Goal: Task Accomplishment & Management: Manage account settings

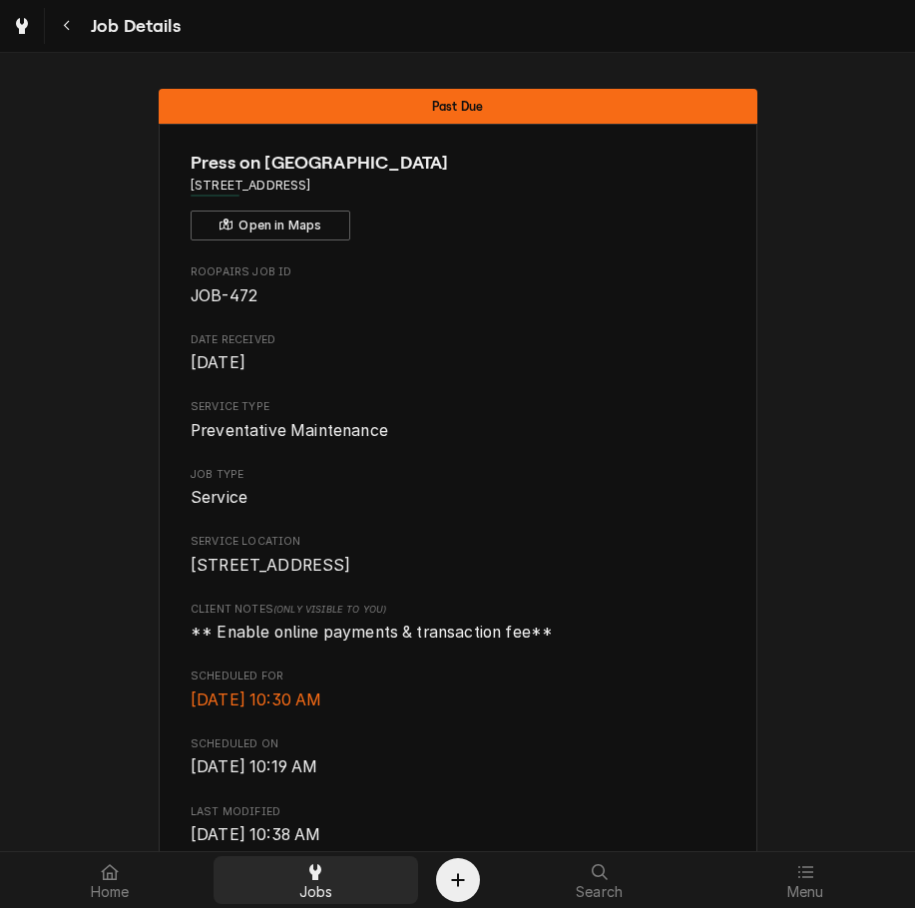
click at [325, 864] on div at bounding box center [315, 872] width 24 height 24
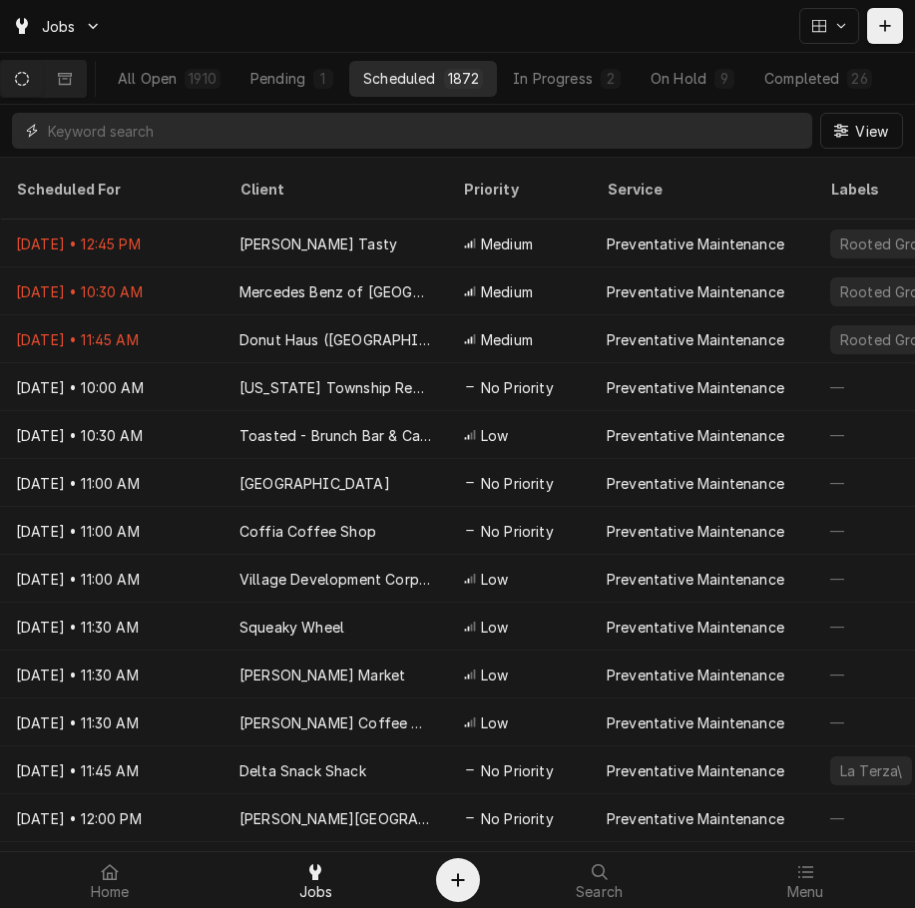
click at [279, 128] on input "Dynamic Content Wrapper" at bounding box center [425, 131] width 755 height 36
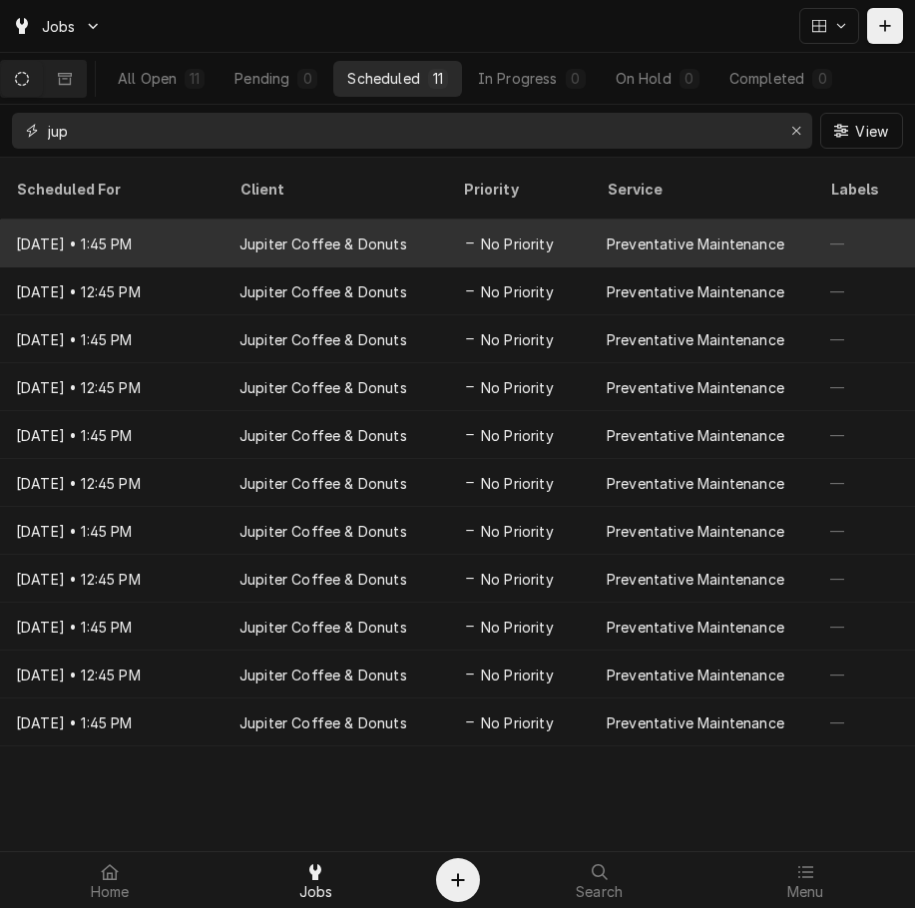
type input "jup"
click at [304, 229] on div "Jupiter Coffee & Donuts" at bounding box center [336, 244] width 224 height 48
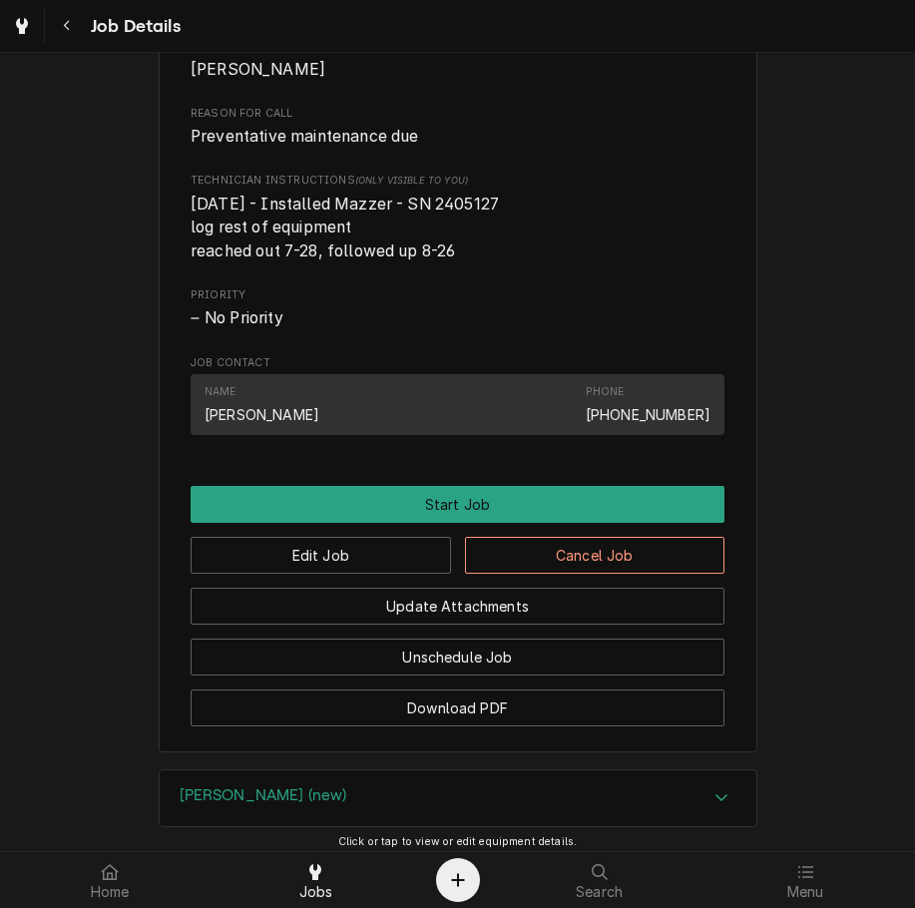
scroll to position [1340, 0]
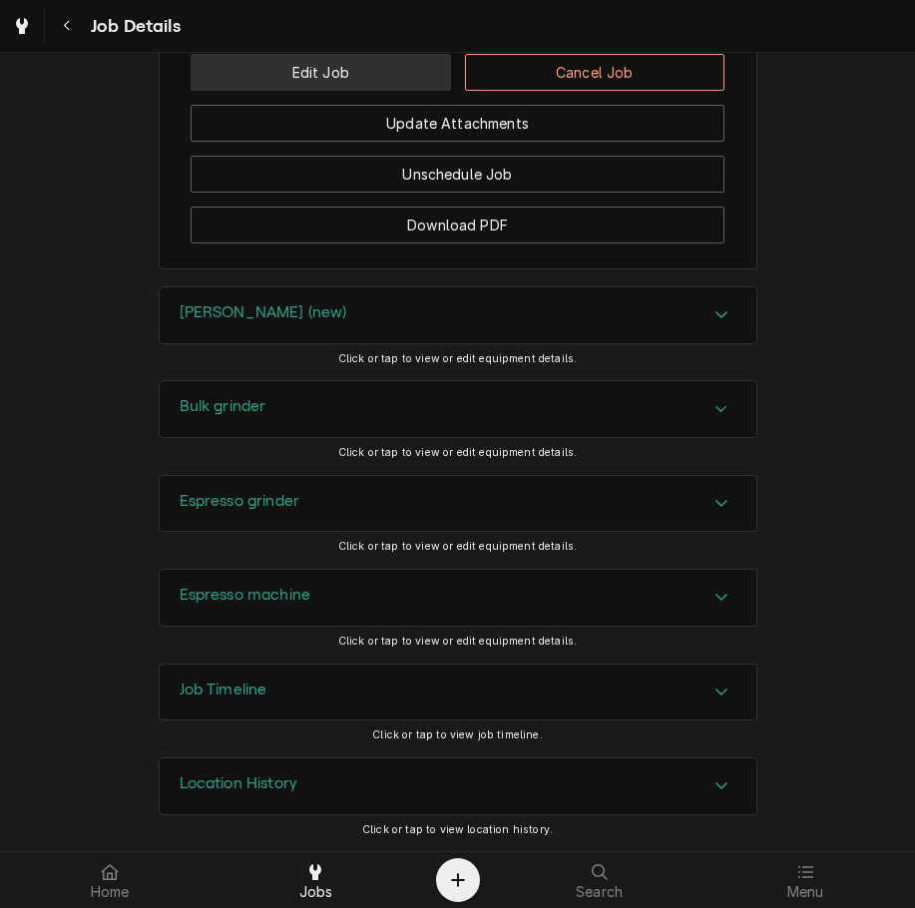
click at [365, 80] on button "Edit Job" at bounding box center [321, 72] width 260 height 37
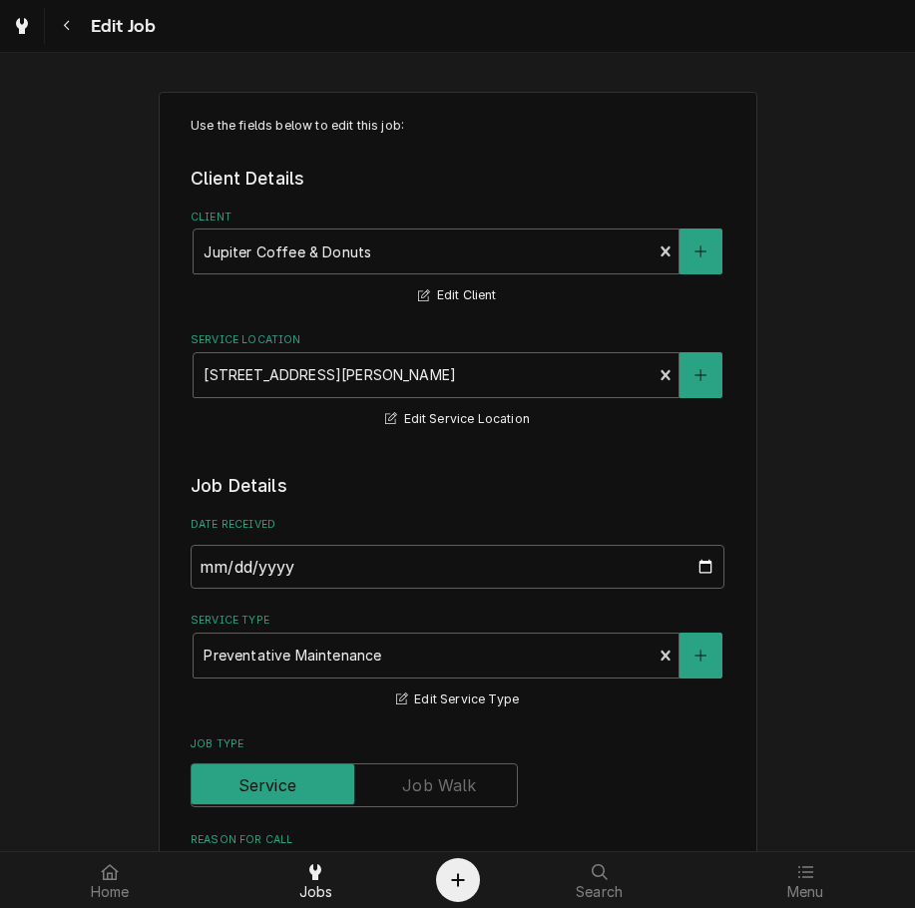
type textarea "x"
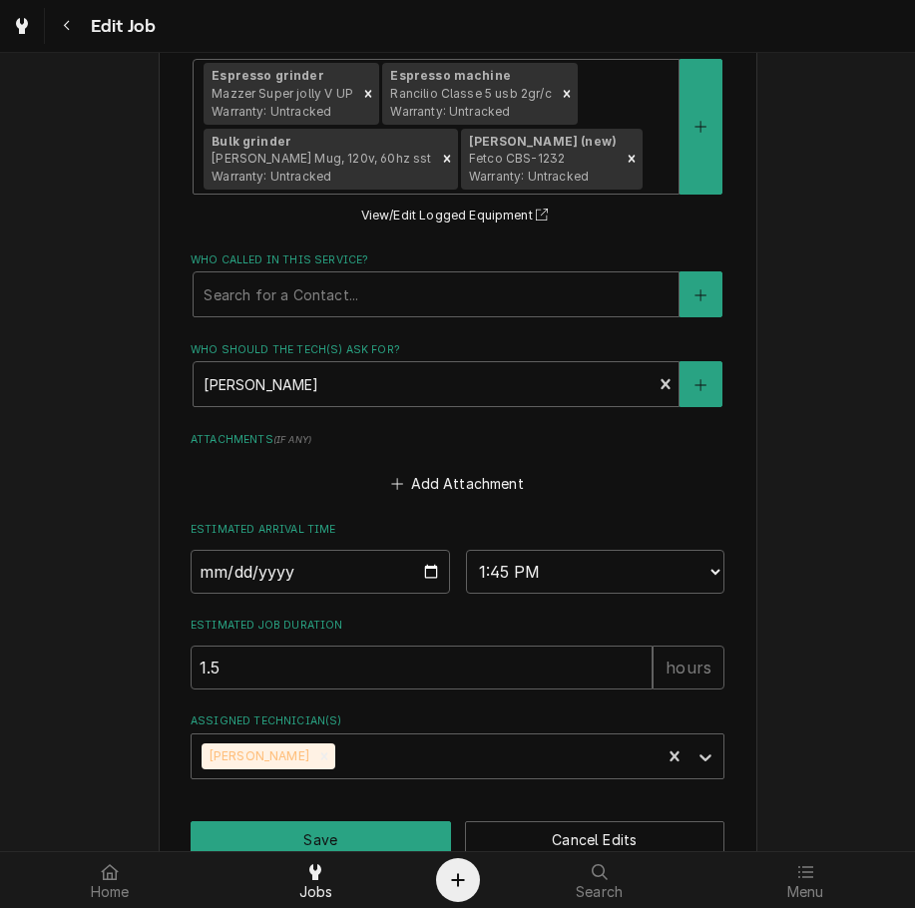
scroll to position [1383, 0]
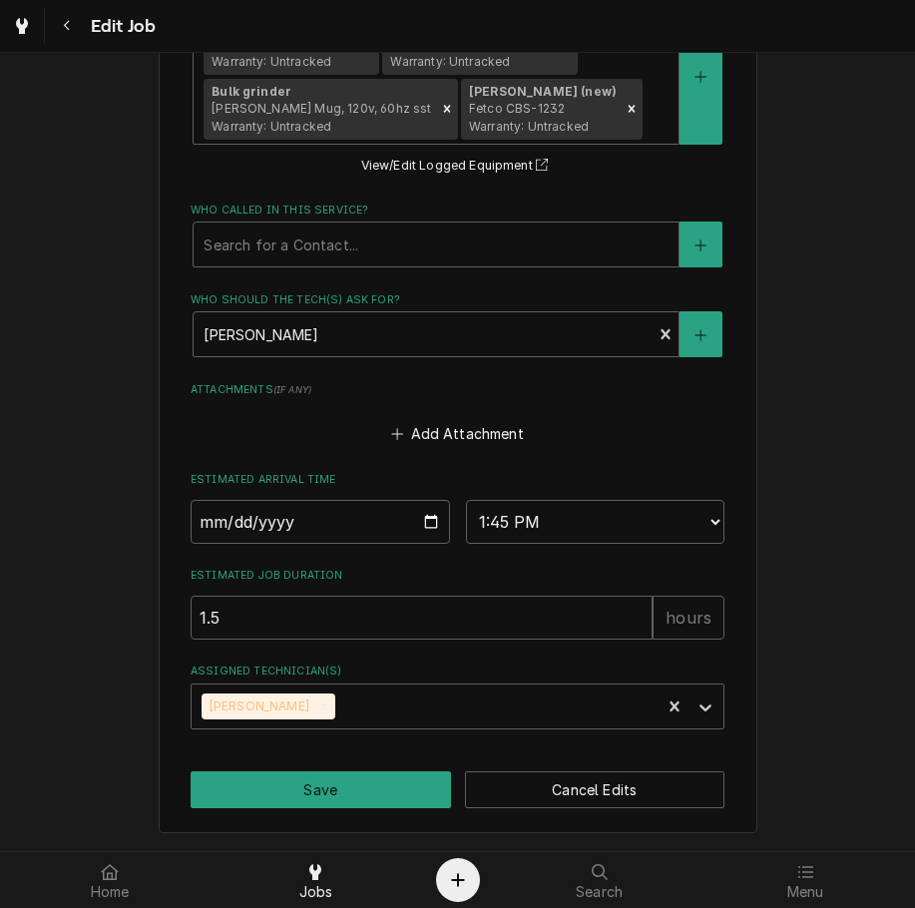
click at [424, 522] on input "2025-09-10" at bounding box center [320, 522] width 259 height 44
type input "2025-09-02"
type textarea "x"
click at [574, 530] on select "AM / PM 6:00 AM 6:15 AM 6:30 AM 6:45 AM 7:00 AM 7:15 AM 7:30 AM 7:45 AM 8:00 AM…" at bounding box center [595, 522] width 259 height 44
select select "11:00:00"
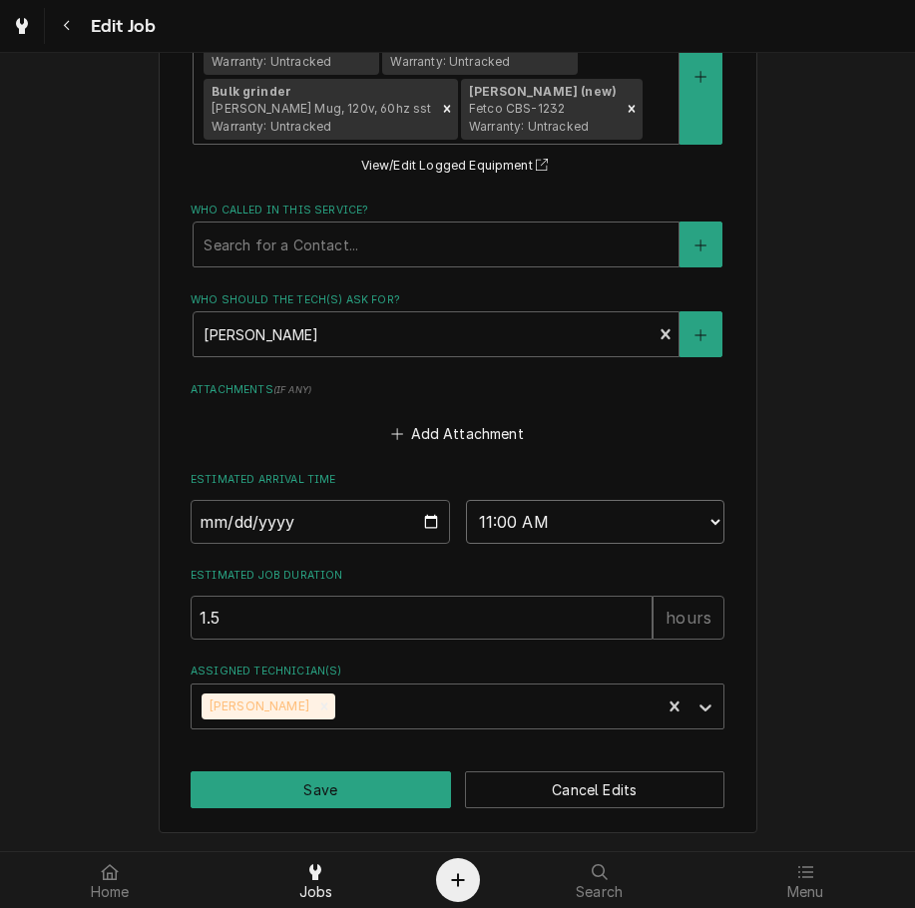
click at [466, 500] on select "AM / PM 6:00 AM 6:15 AM 6:30 AM 6:45 AM 7:00 AM 7:15 AM 7:30 AM 7:45 AM 8:00 AM…" at bounding box center [595, 522] width 259 height 44
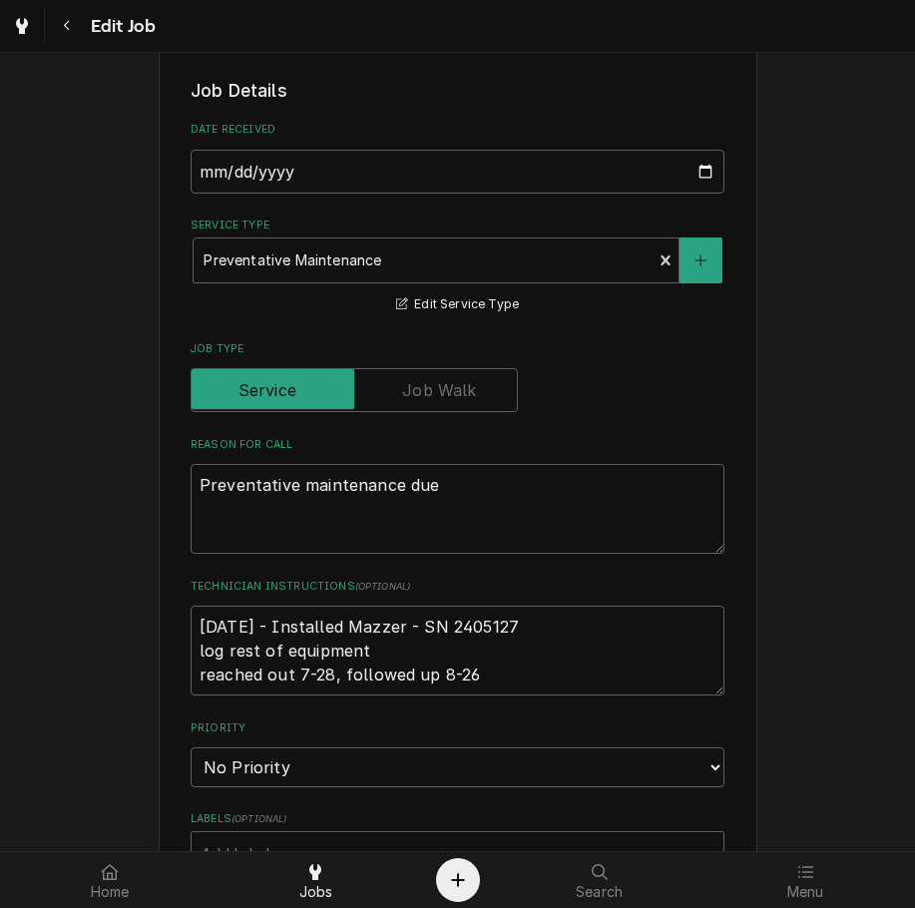
scroll to position [364, 0]
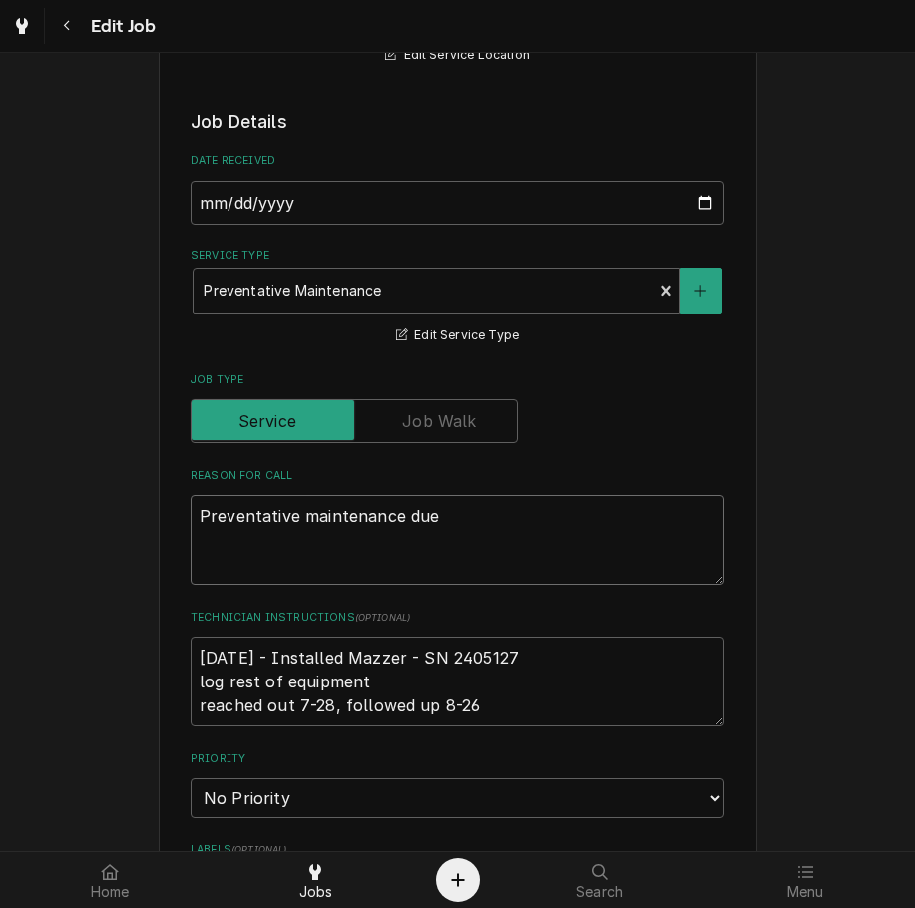
click at [572, 527] on textarea "Preventative maintenance due" at bounding box center [458, 540] width 534 height 90
type textarea "x"
type textarea "Preventative maintenance due"
type textarea "x"
type textarea "Preventative maintenance due c"
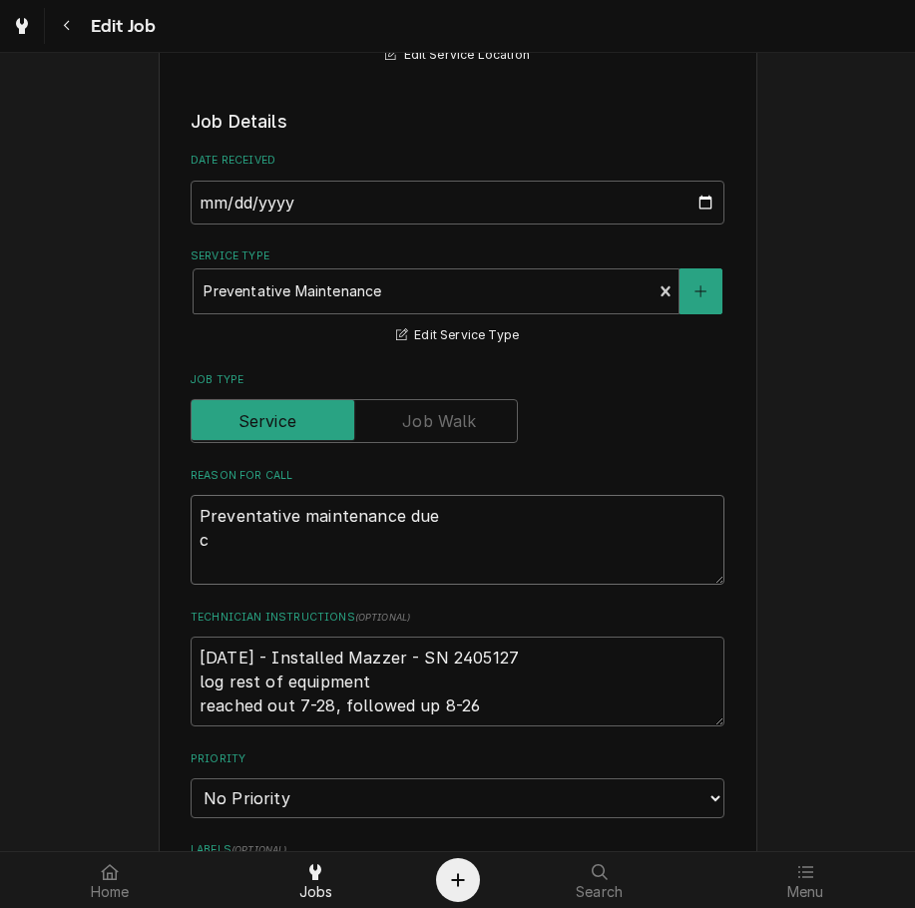
type textarea "x"
type textarea "Preventative maintenance due co"
type textarea "x"
type textarea "Preventative maintenance due cof"
type textarea "x"
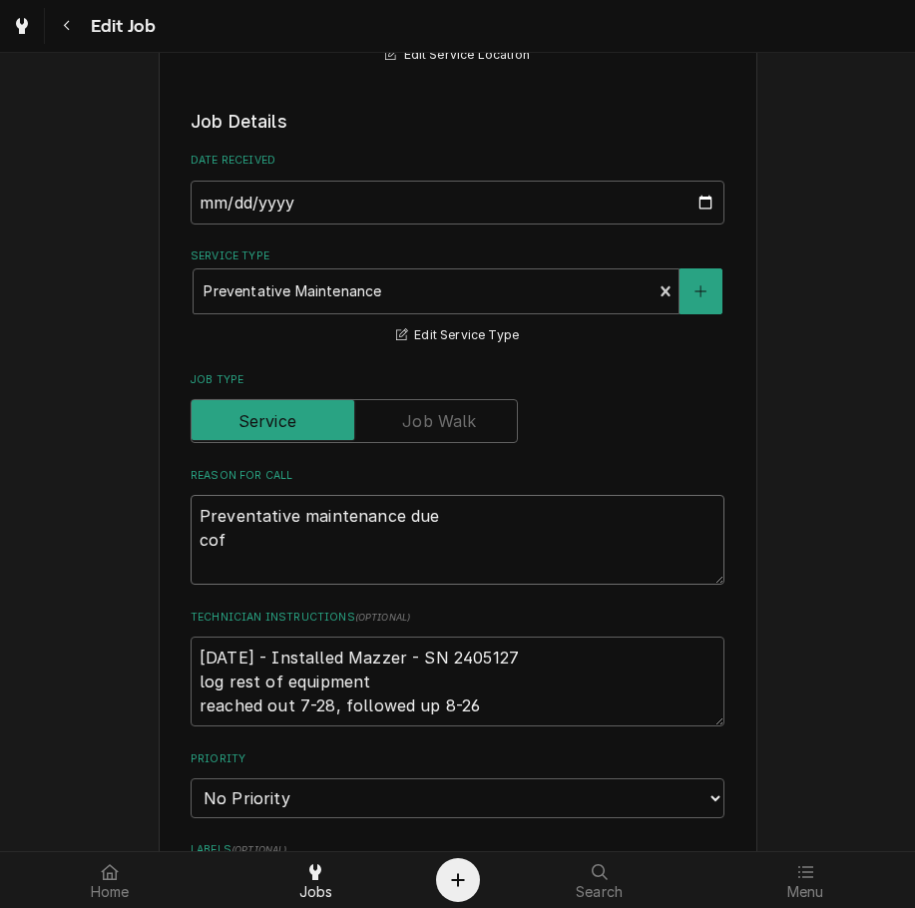
type textarea "Preventative maintenance due cofn"
type textarea "x"
type textarea "Preventative maintenance due cof"
type textarea "x"
type textarea "Preventative maintenance due co"
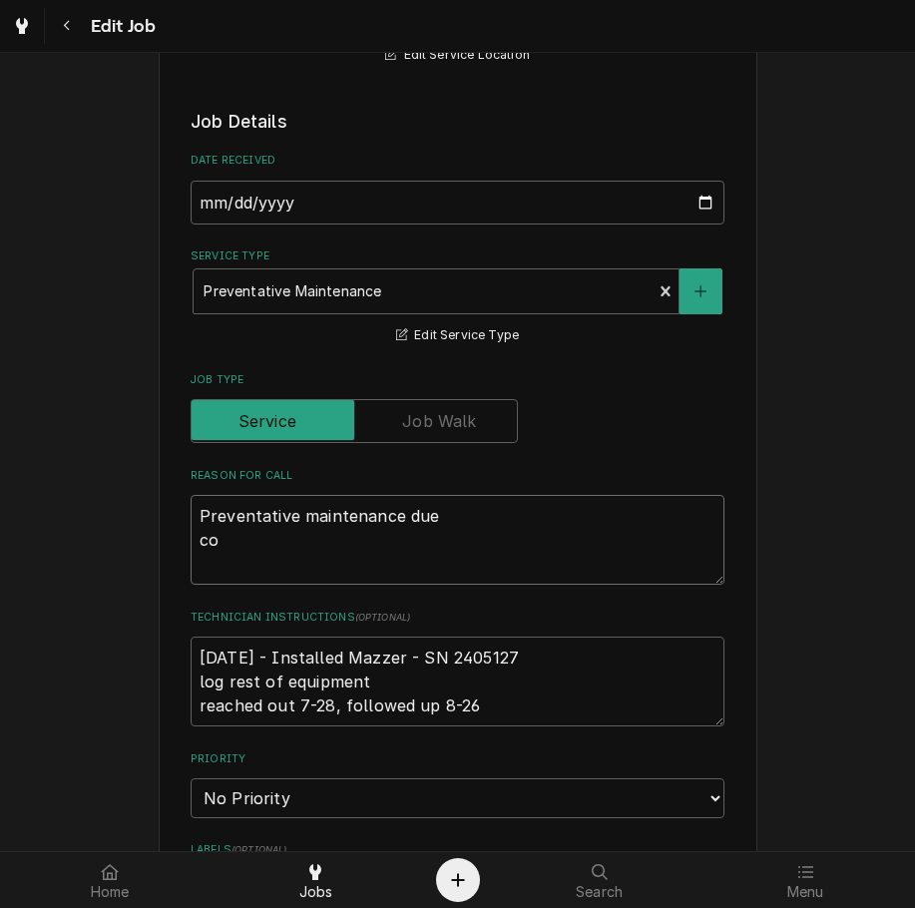
type textarea "x"
type textarea "Preventative maintenance due con"
type textarea "x"
type textarea "Preventative maintenance due coni"
type textarea "x"
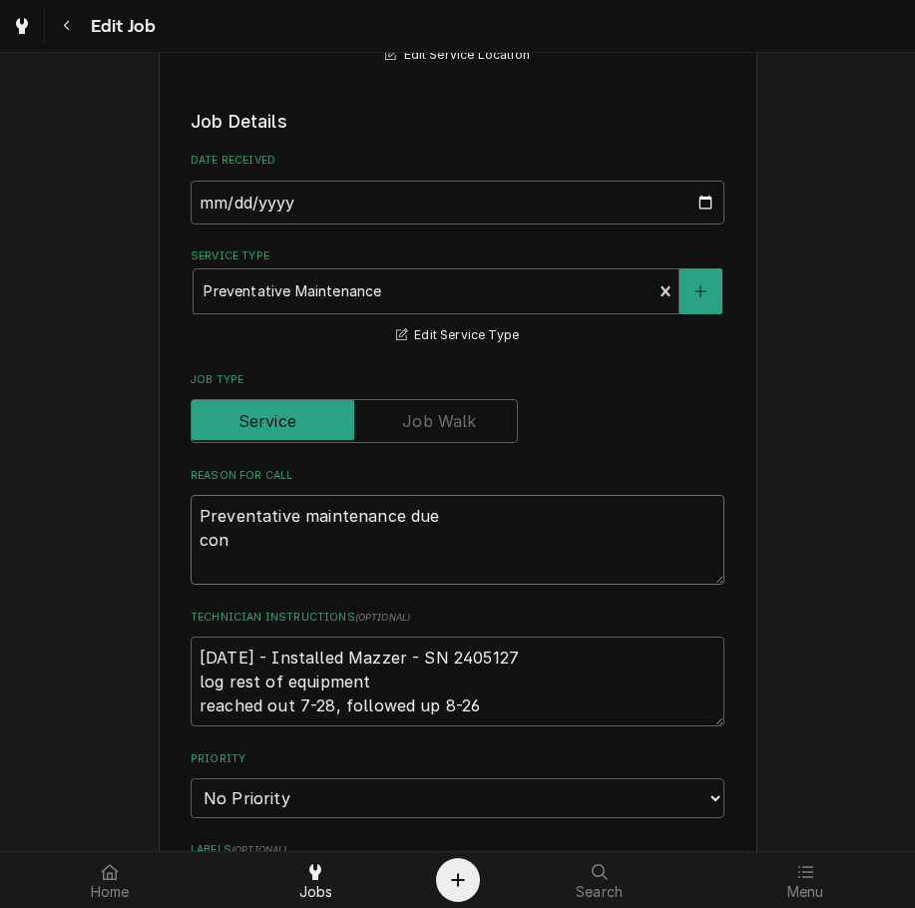
type textarea "Preventative maintenance due conf"
type textarea "x"
type textarea "Preventative maintenance due confi"
type textarea "x"
type textarea "Preventative maintenance due confir"
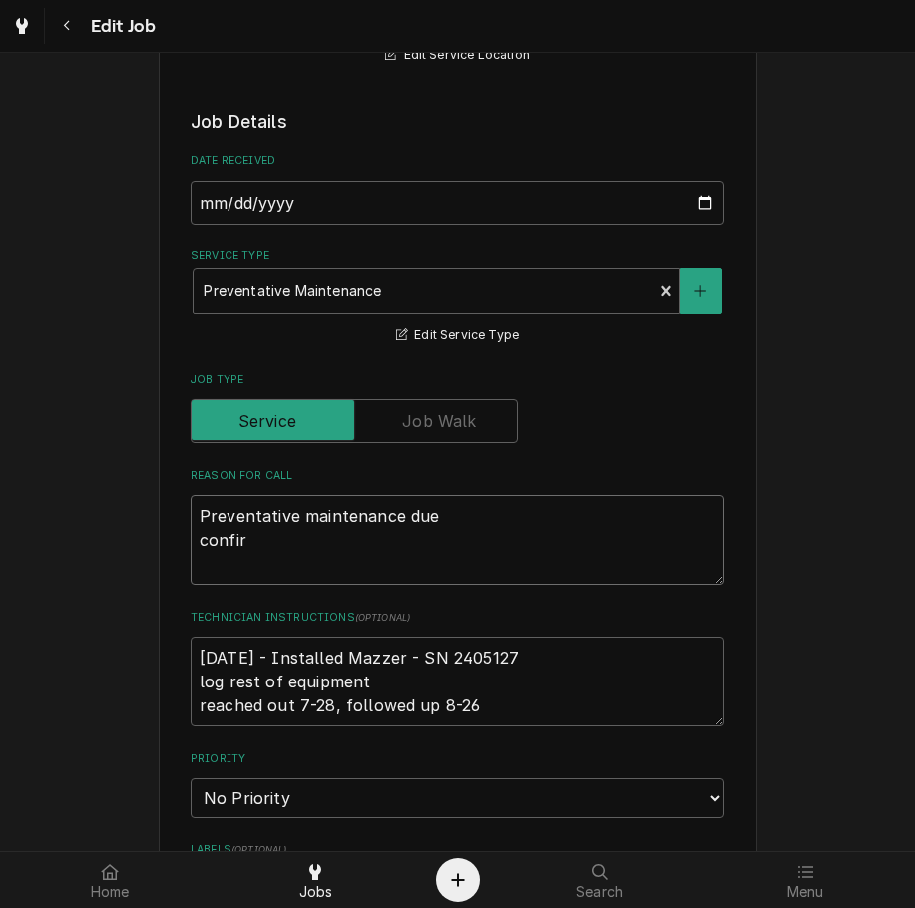
type textarea "x"
type textarea "Preventative maintenance due confirm"
type textarea "x"
type textarea "Preventative maintenance due confirme"
type textarea "x"
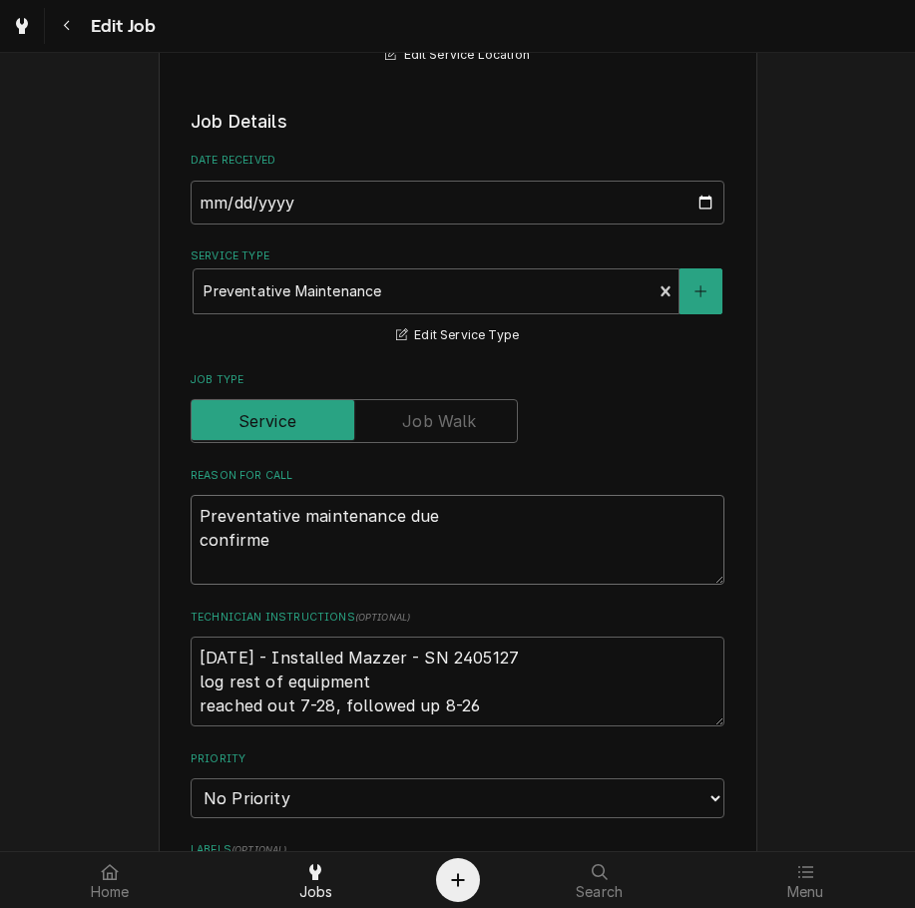
type textarea "Preventative maintenance due confirmed"
type textarea "x"
type textarea "Preventative maintenance due confirmed"
type textarea "x"
type textarea "Preventative maintenance due confirmed 8"
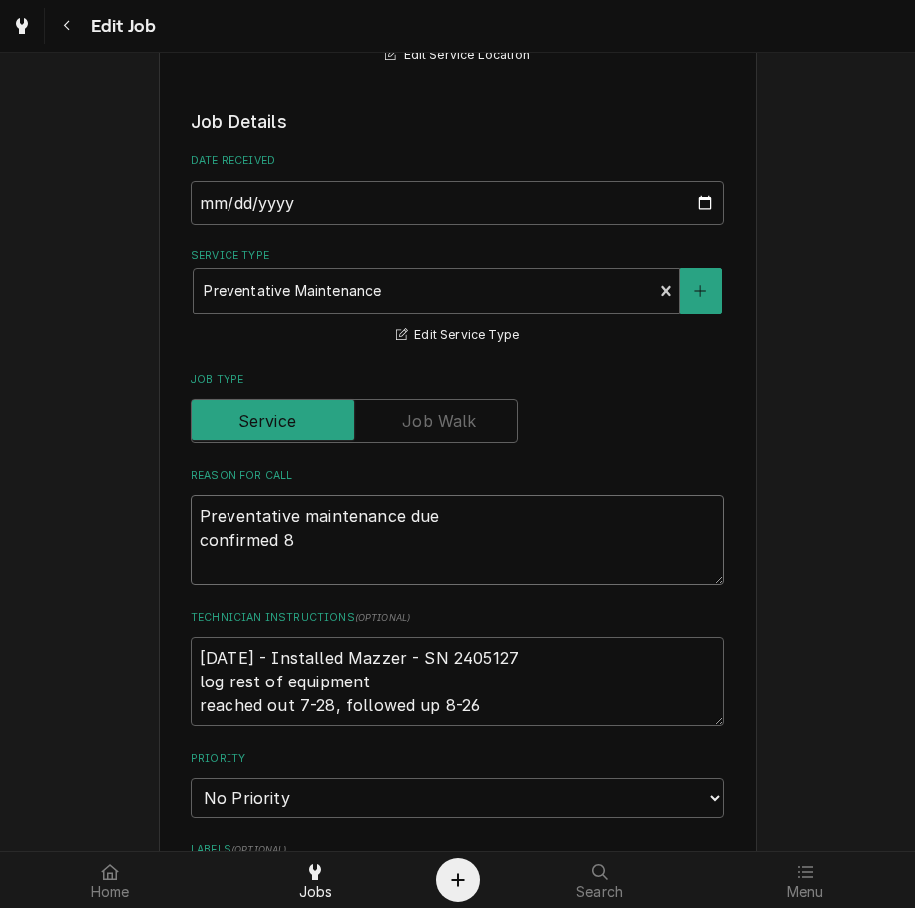
type textarea "x"
type textarea "Preventative maintenance due confirmed 8-"
type textarea "x"
type textarea "Preventative maintenance due confirmed 8-2"
type textarea "x"
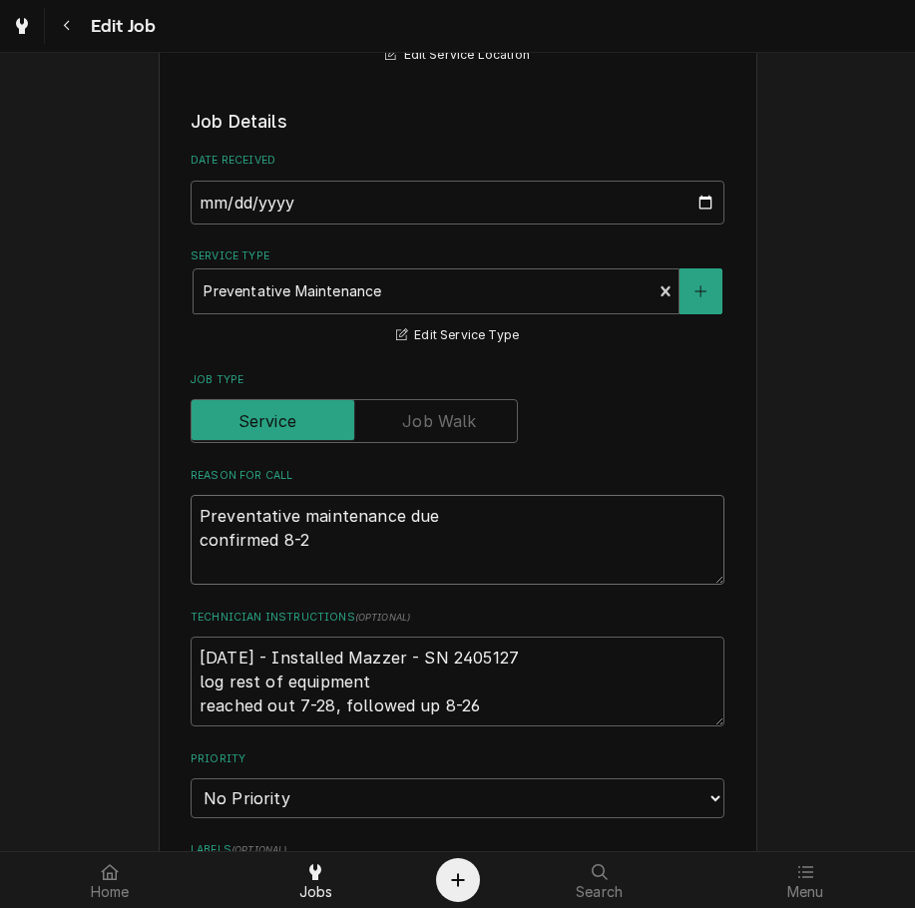
type textarea "Preventative maintenance due confirmed 8-26"
type textarea "x"
type textarea "Preventative maintenance due confirmed 8-26"
type textarea "x"
type textarea "Preventative maintenance due confirmed 8-26 f"
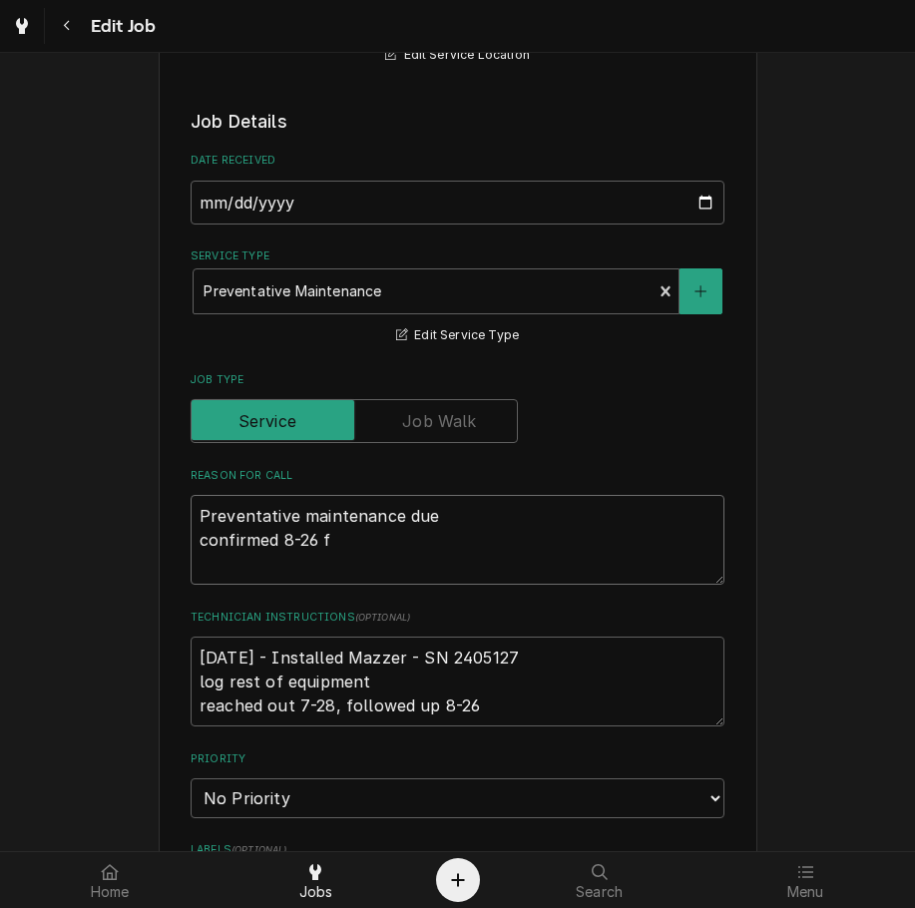
type textarea "x"
type textarea "Preventative maintenance due confirmed 8-26 fo"
type textarea "x"
type textarea "Preventative maintenance due confirmed 8-26 for"
type textarea "x"
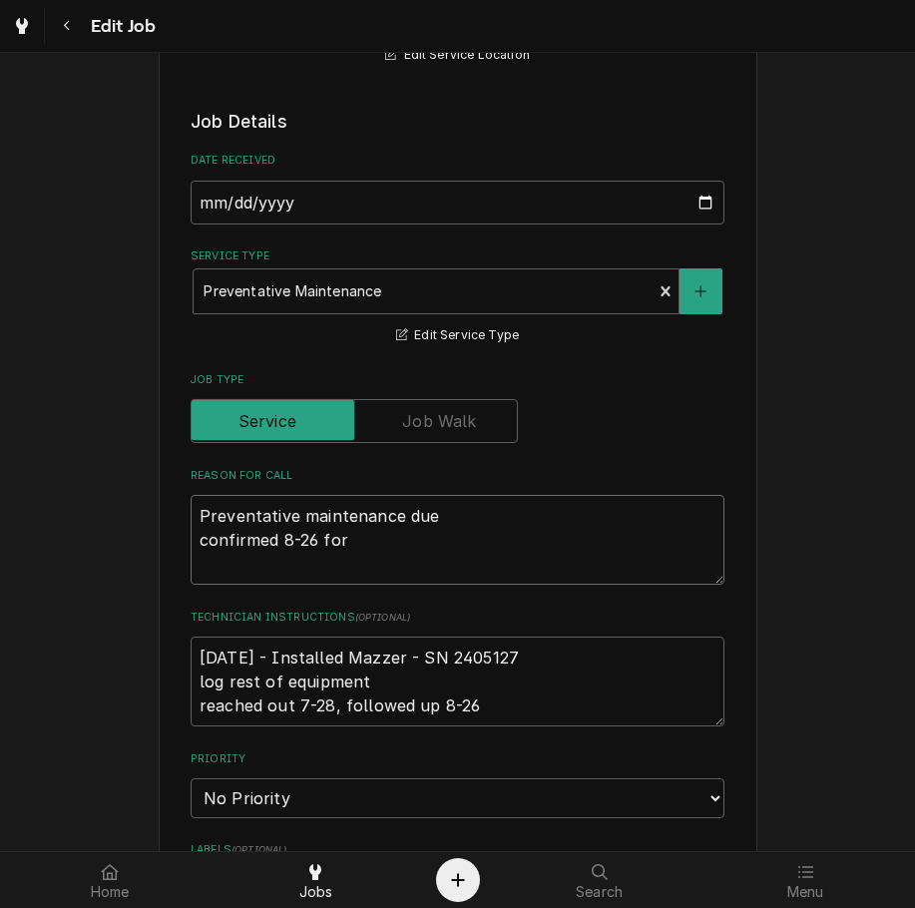
type textarea "Preventative maintenance due confirmed 8-26 for"
type textarea "x"
type textarea "Preventative maintenance due confirmed 8-26 for -"
type textarea "x"
type textarea "Preventative maintenance due confirmed 8-26 for"
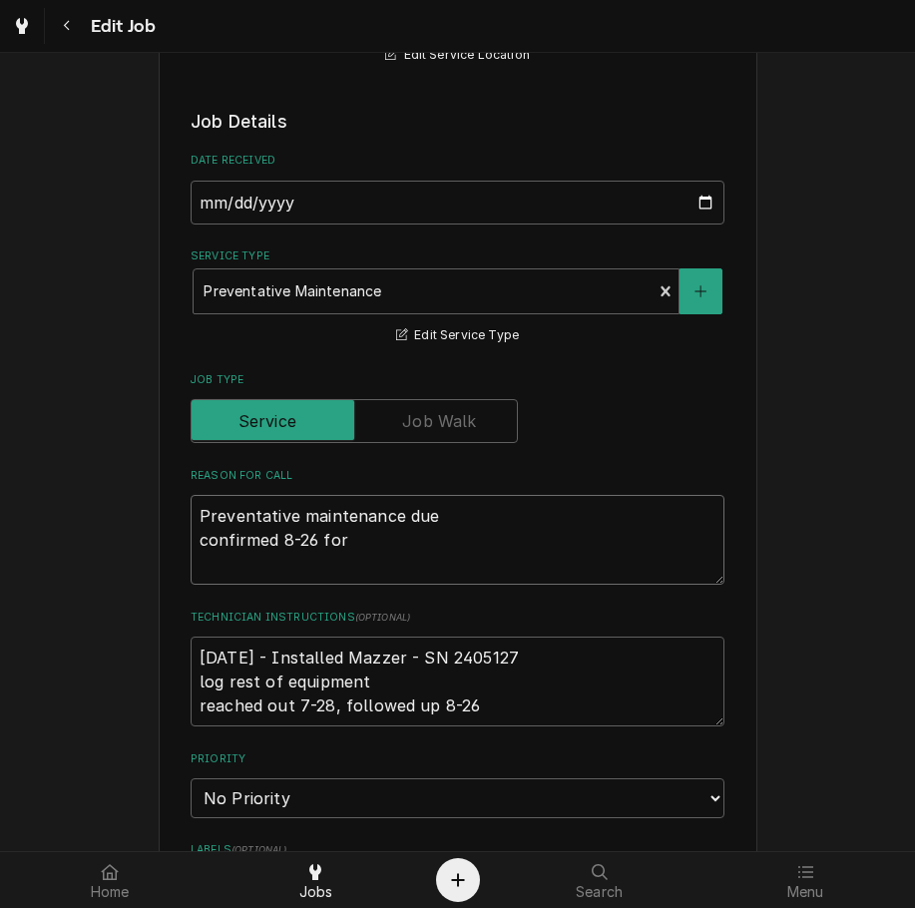
type textarea "x"
type textarea "Preventative maintenance due confirmed 8-26 for 9"
type textarea "x"
type textarea "Preventative maintenance due confirmed 8-26 for 9-"
type textarea "x"
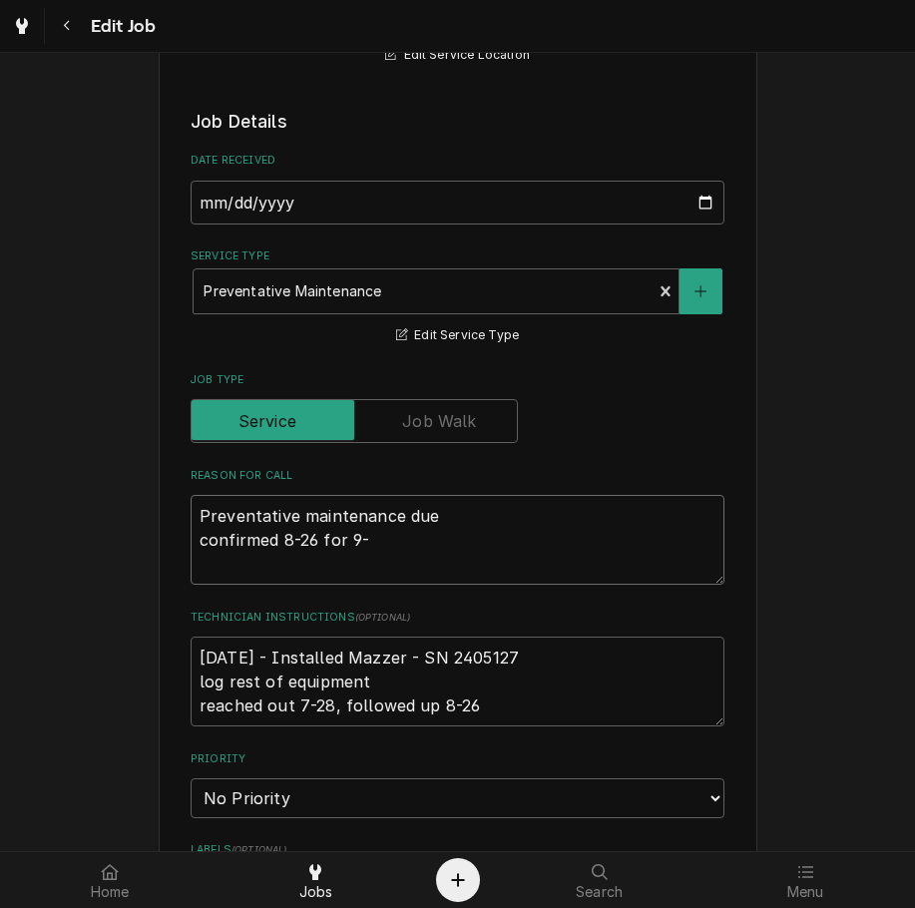
type textarea "Preventative maintenance due confirmed 8-26 for 9-2"
type textarea "x"
type textarea "Preventative maintenance due confirmed 8-26 for 9-2"
type textarea "x"
type textarea "Preventative maintenance due confirmed 8-26 for 9-2 a"
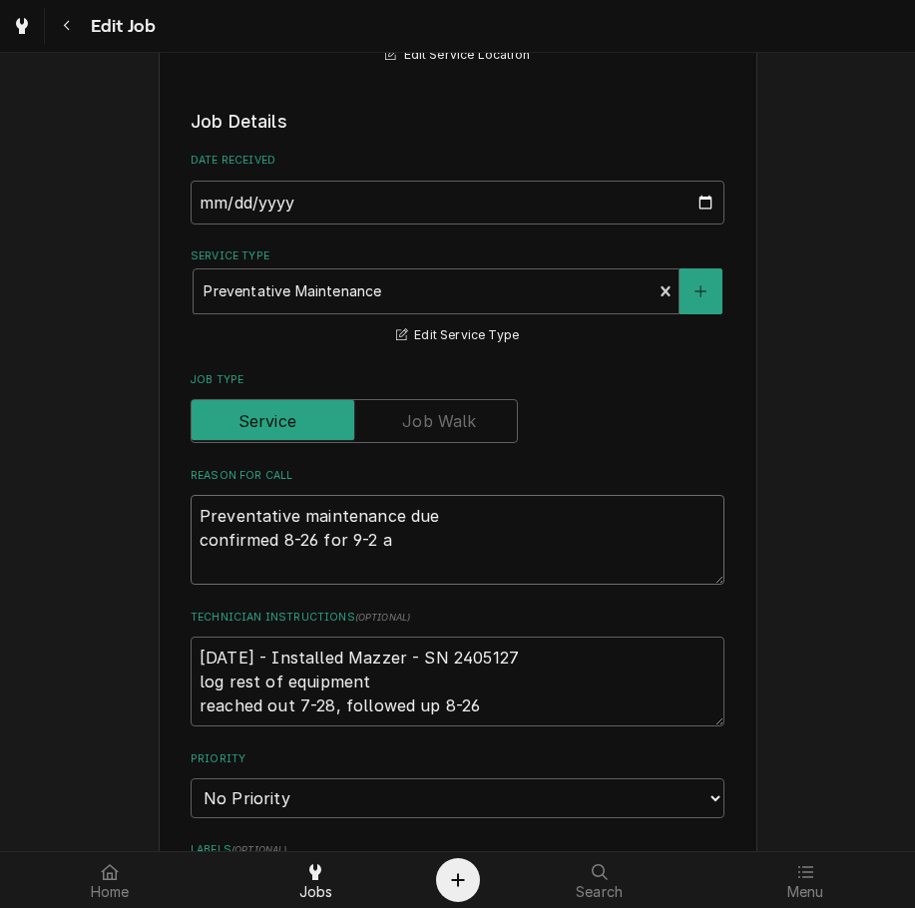
type textarea "x"
type textarea "Preventative maintenance due confirmed 8-26 for 9-2 at"
type textarea "x"
type textarea "Preventative maintenance due confirmed 8-26 for 9-2 at"
type textarea "x"
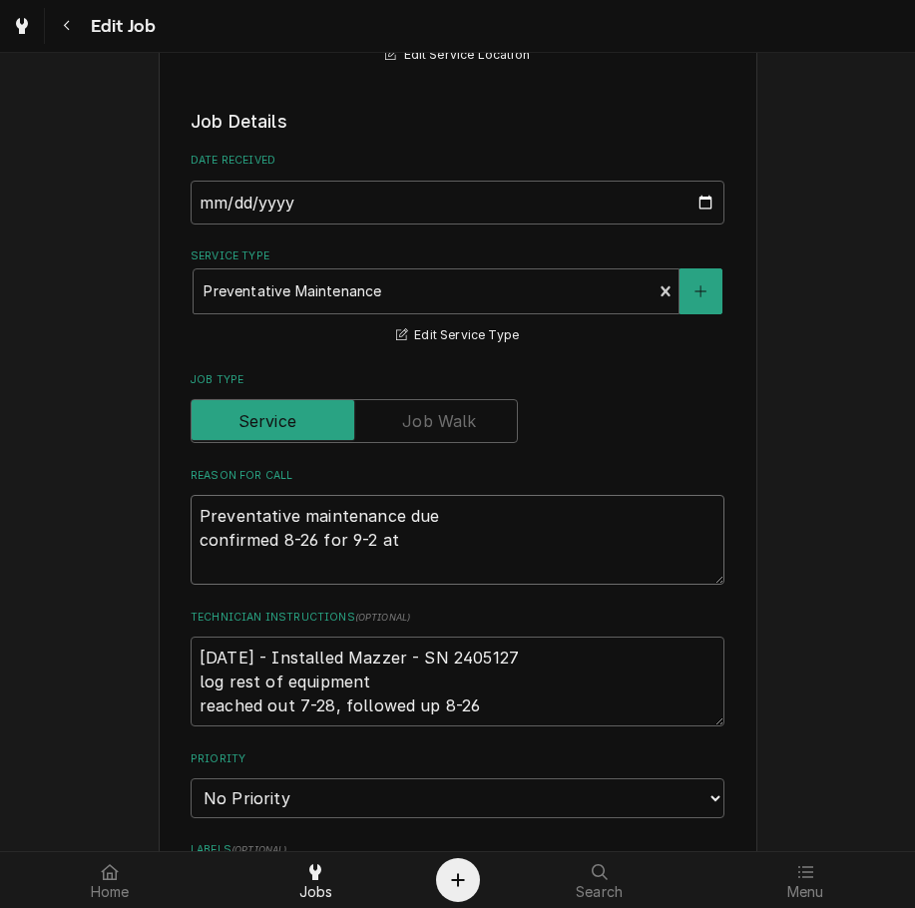
type textarea "Preventative maintenance due confirmed 8-26 for 9-2 at 1"
type textarea "x"
type textarea "Preventative maintenance due confirmed 8-26 for 9-2 at 11"
type textarea "x"
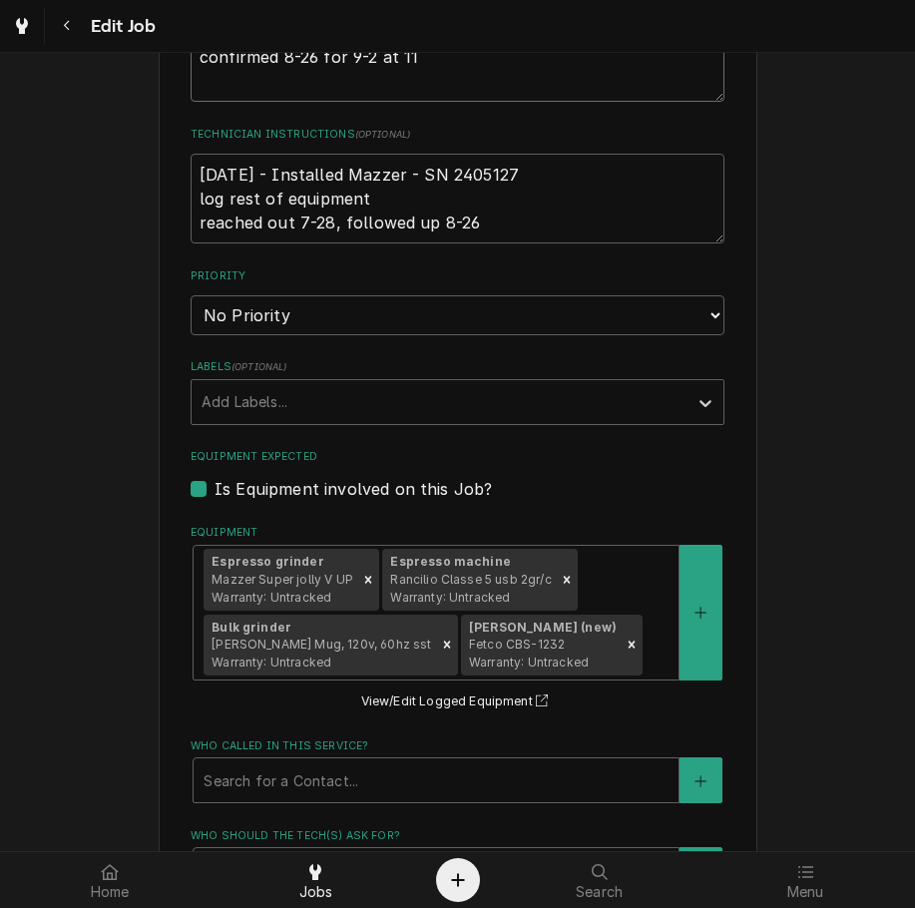
scroll to position [848, 0]
type textarea "Preventative maintenance due confirmed 8-26 for 9-2 at 11"
click at [645, 305] on select "No Priority Urgent High Medium Low" at bounding box center [458, 314] width 534 height 40
select select "2"
click at [191, 294] on select "No Priority Urgent High Medium Low" at bounding box center [458, 314] width 534 height 40
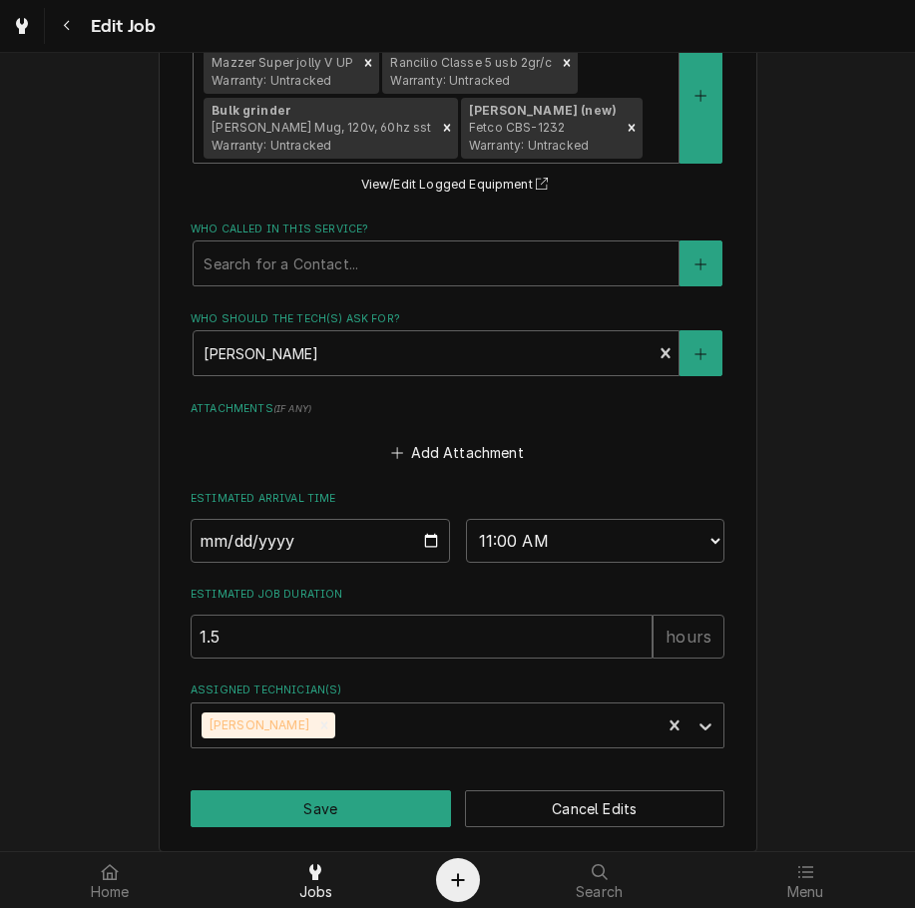
scroll to position [1383, 0]
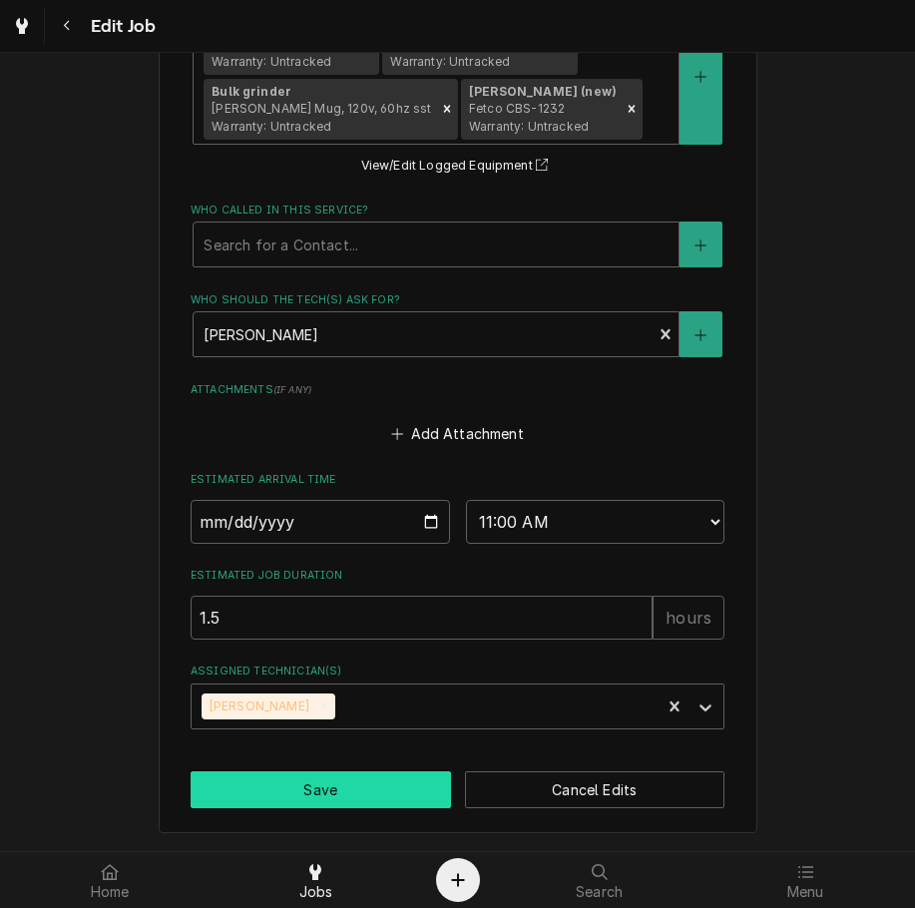
click at [377, 794] on button "Save" at bounding box center [321, 789] width 260 height 37
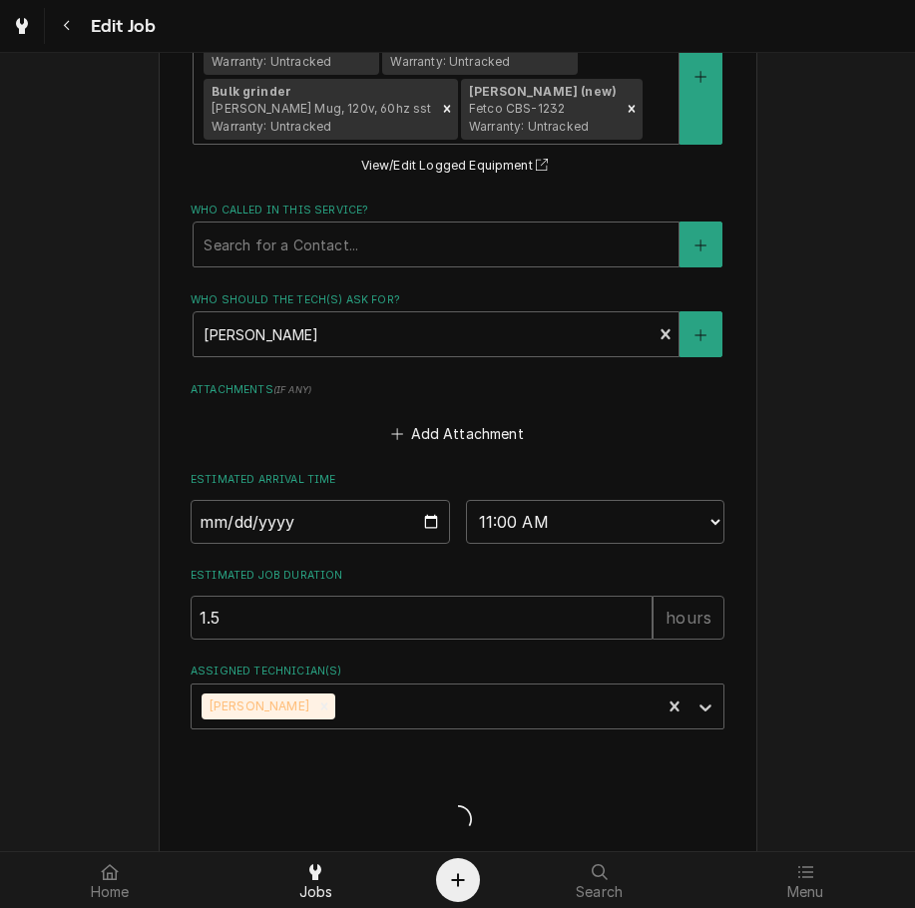
type textarea "x"
